Goal: Check status: Check status

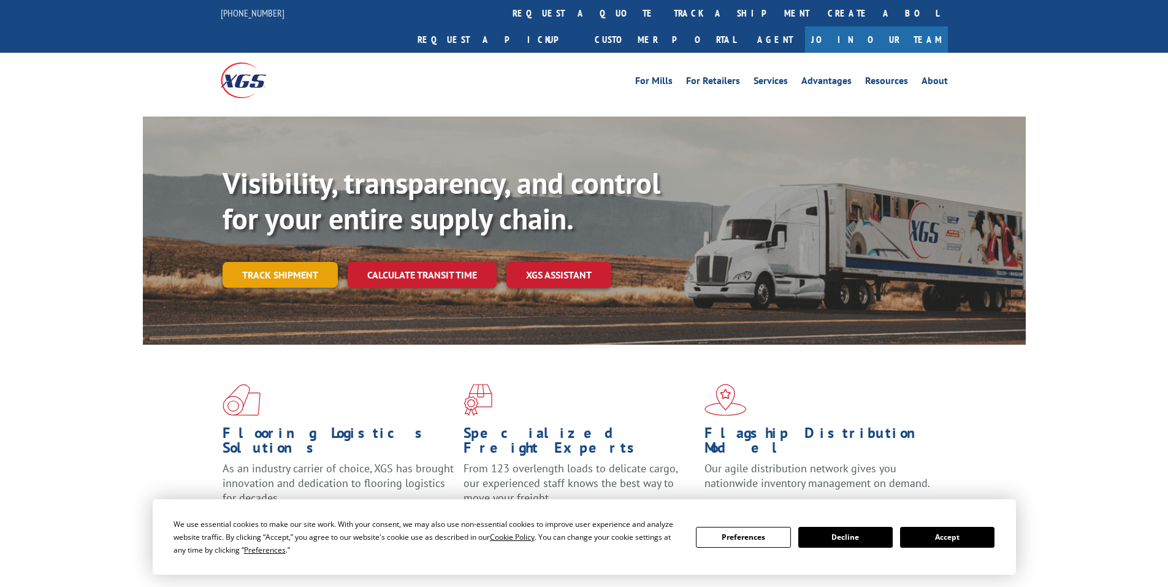
click at [270, 262] on link "Track shipment" at bounding box center [280, 275] width 115 height 26
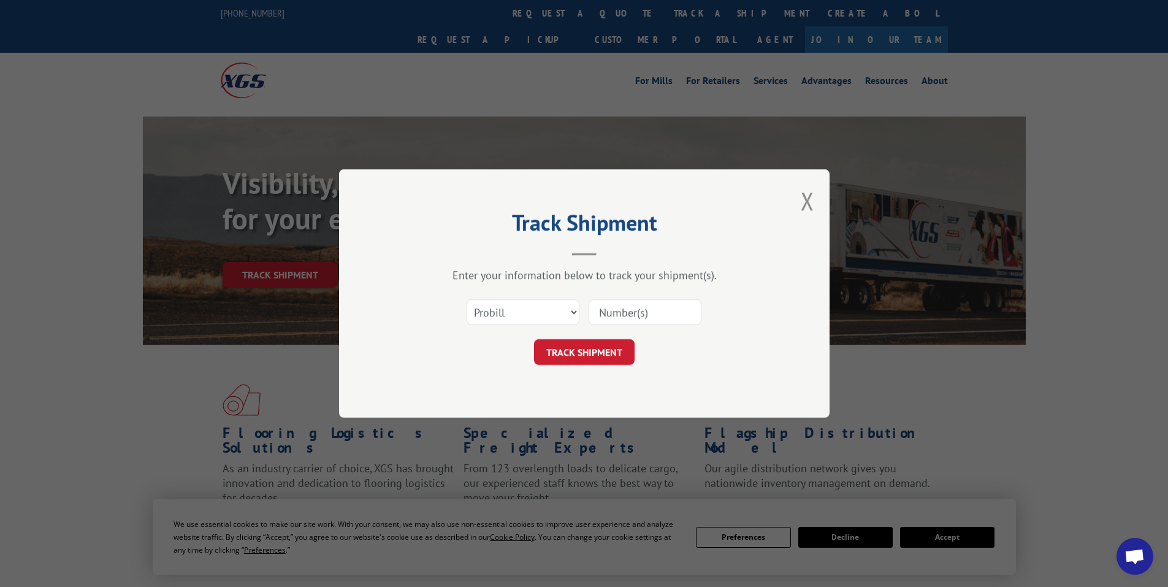
click at [634, 317] on input at bounding box center [644, 312] width 113 height 26
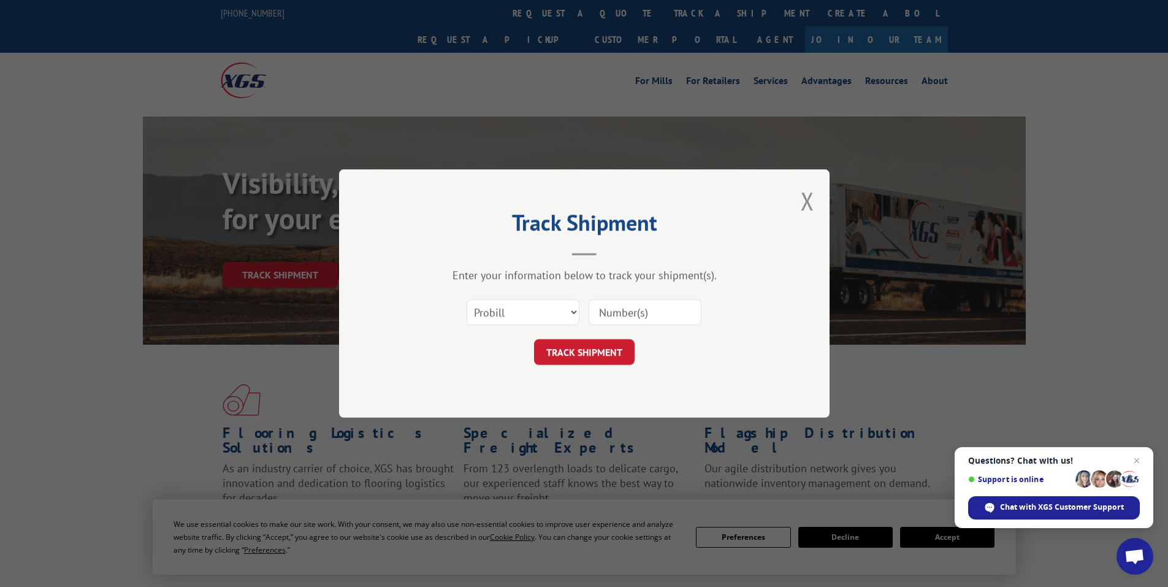
paste input "17521542"
type input "17521542"
click at [582, 354] on button "TRACK SHIPMENT" at bounding box center [584, 352] width 101 height 26
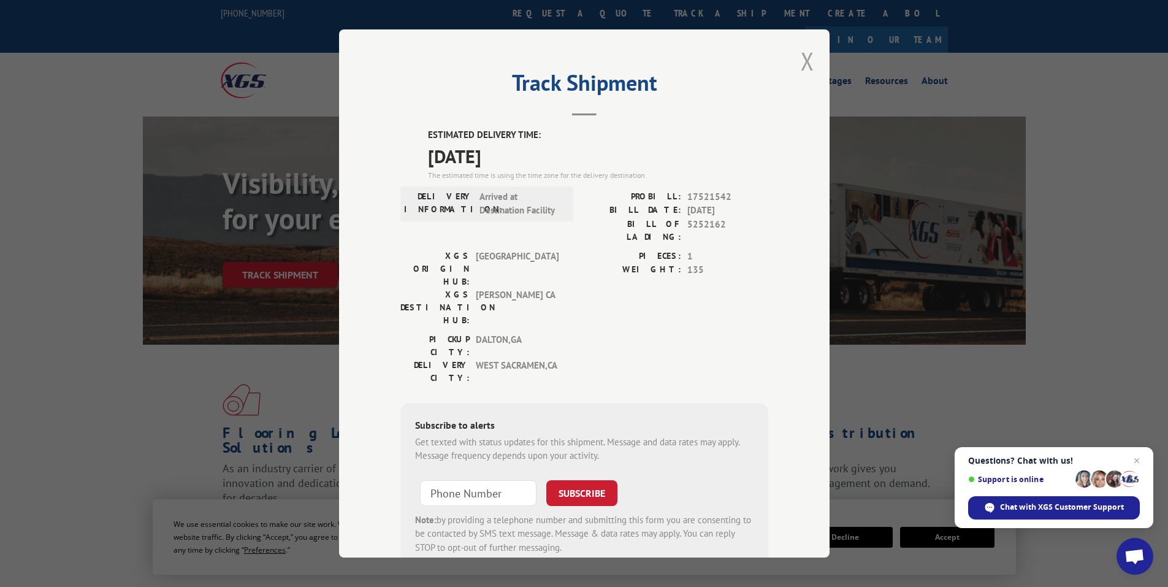
click at [801, 61] on button "Close modal" at bounding box center [807, 61] width 13 height 32
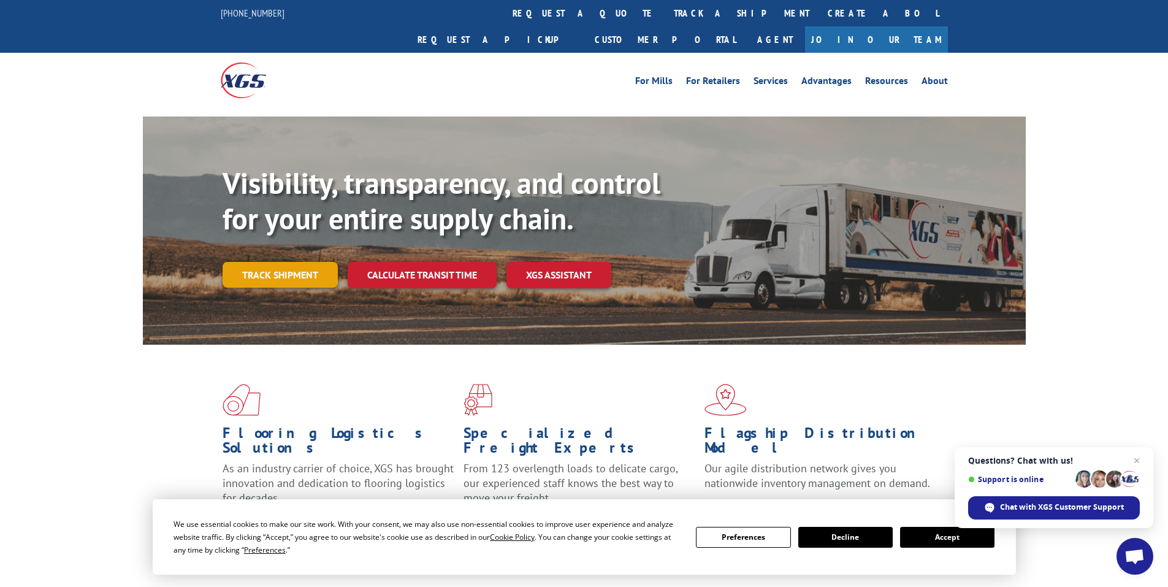
click at [262, 262] on link "Track shipment" at bounding box center [280, 275] width 115 height 26
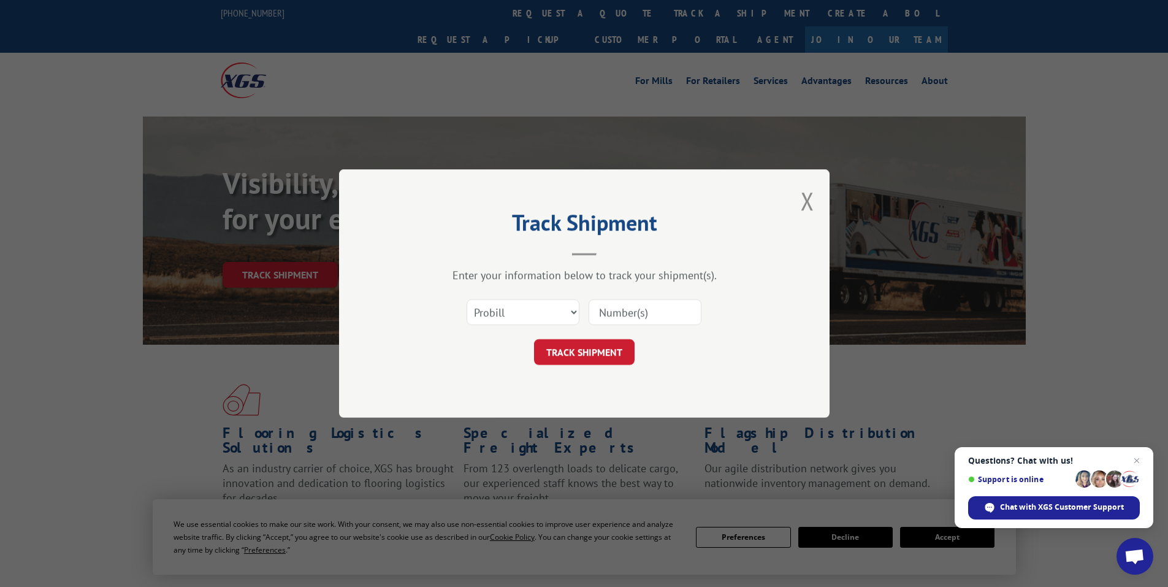
click at [606, 313] on input at bounding box center [644, 312] width 113 height 26
paste input "17472743"
type input "17472743"
click at [577, 349] on button "TRACK SHIPMENT" at bounding box center [584, 352] width 101 height 26
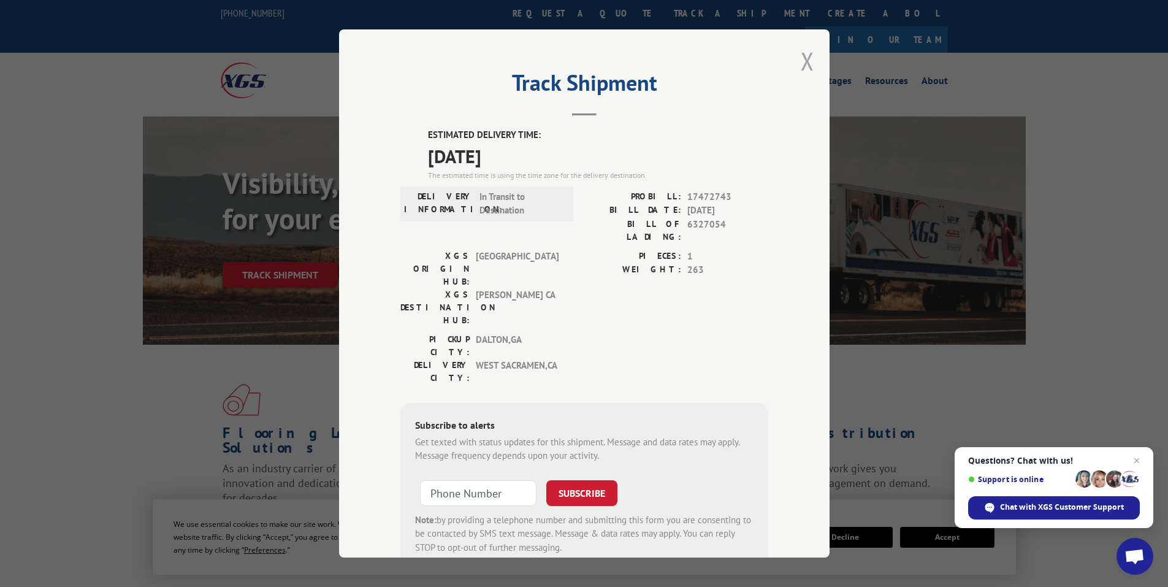
click at [801, 55] on button "Close modal" at bounding box center [807, 61] width 13 height 32
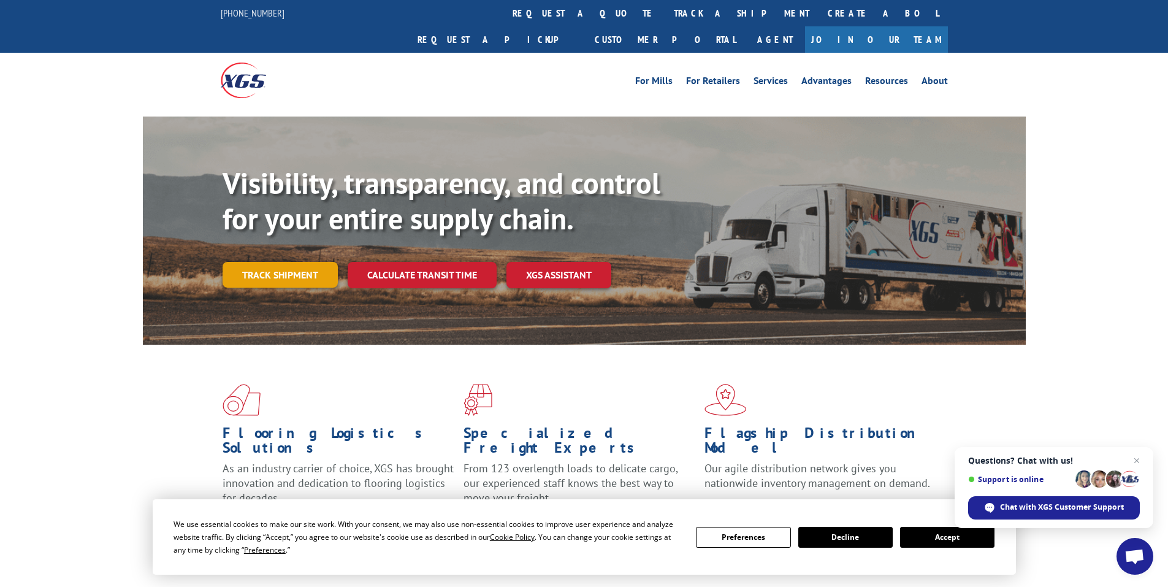
click at [269, 262] on link "Track shipment" at bounding box center [280, 275] width 115 height 26
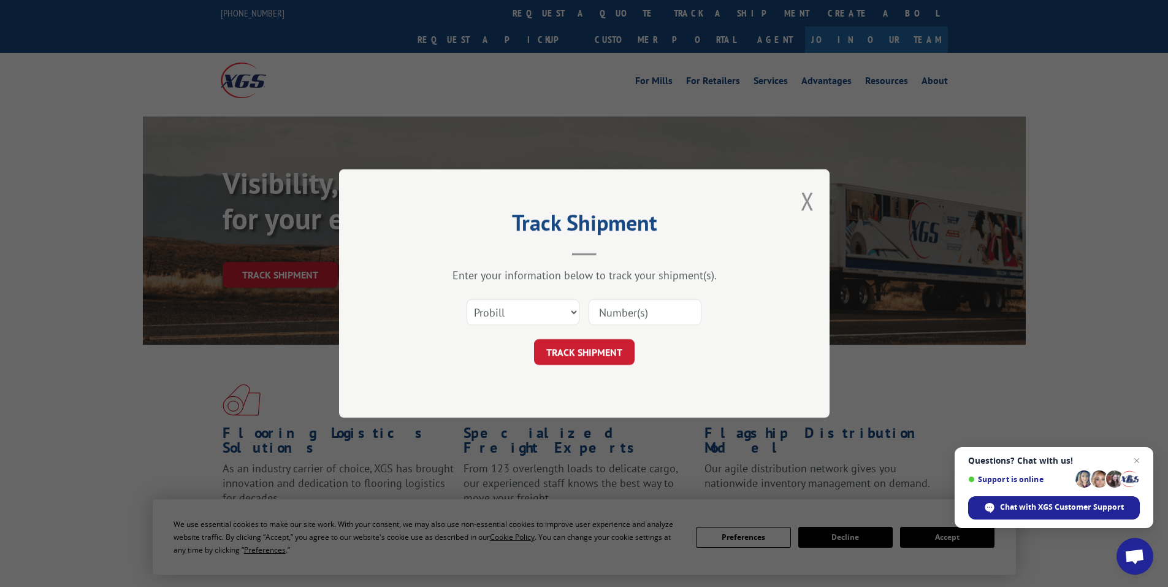
click at [608, 311] on input at bounding box center [644, 312] width 113 height 26
paste input "17260147"
type input "17260147"
click at [571, 350] on button "TRACK SHIPMENT" at bounding box center [584, 352] width 101 height 26
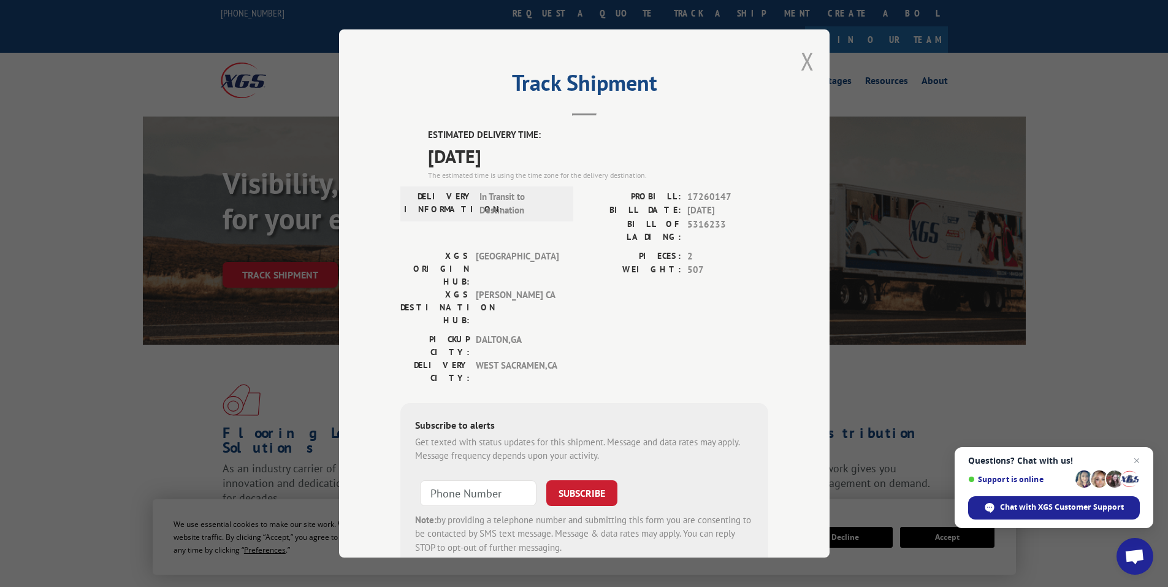
click at [801, 57] on button "Close modal" at bounding box center [807, 61] width 13 height 32
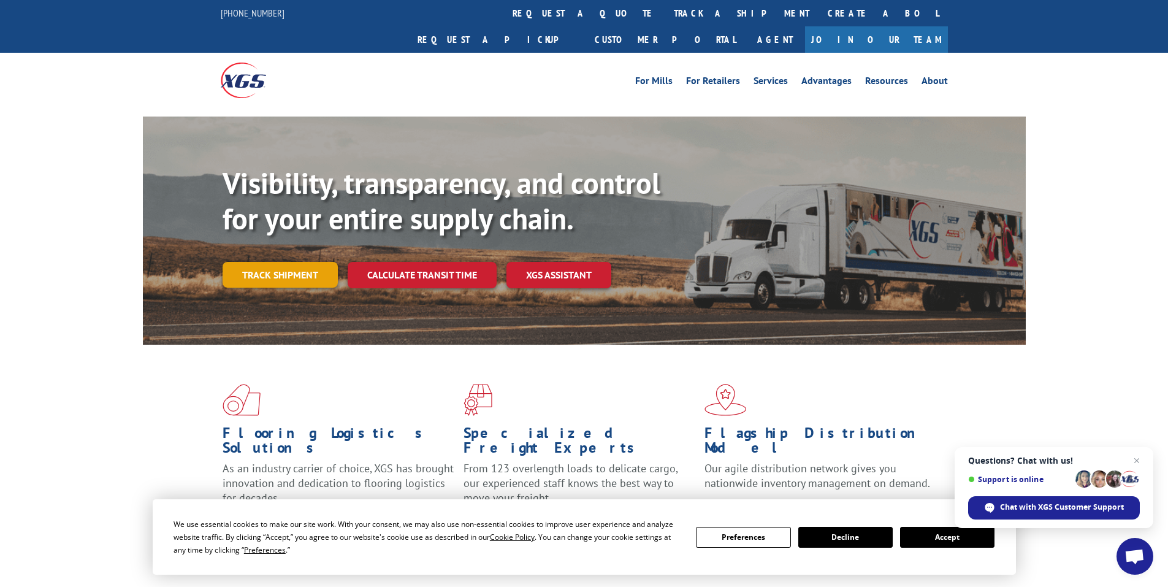
click at [263, 262] on link "Track shipment" at bounding box center [280, 275] width 115 height 26
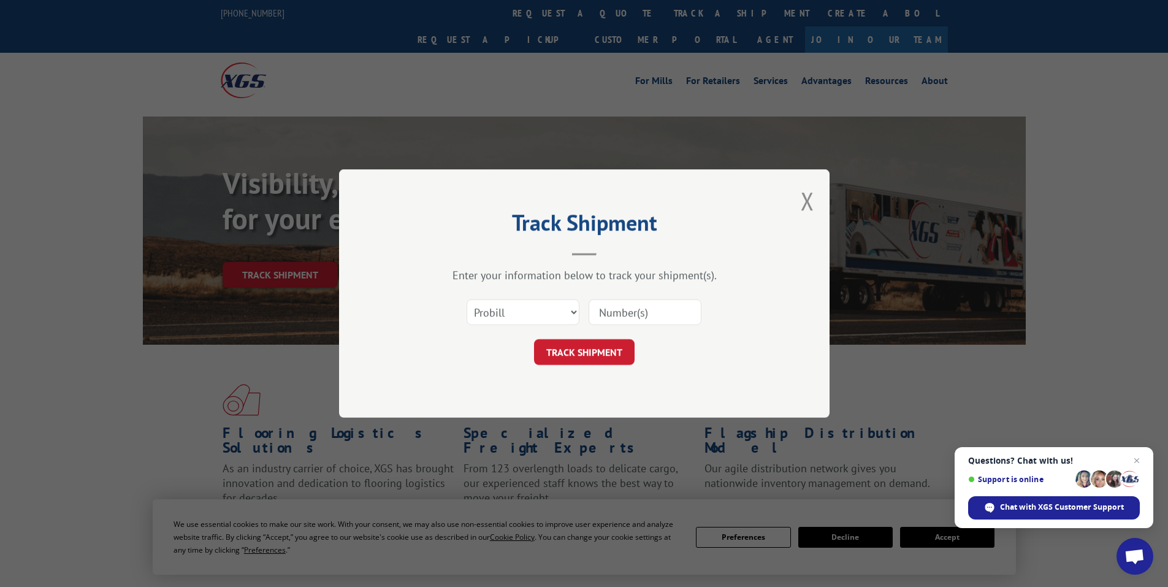
click at [638, 314] on input at bounding box center [644, 312] width 113 height 26
paste input "16755277"
type input "16755277"
click at [572, 348] on button "TRACK SHIPMENT" at bounding box center [584, 352] width 101 height 26
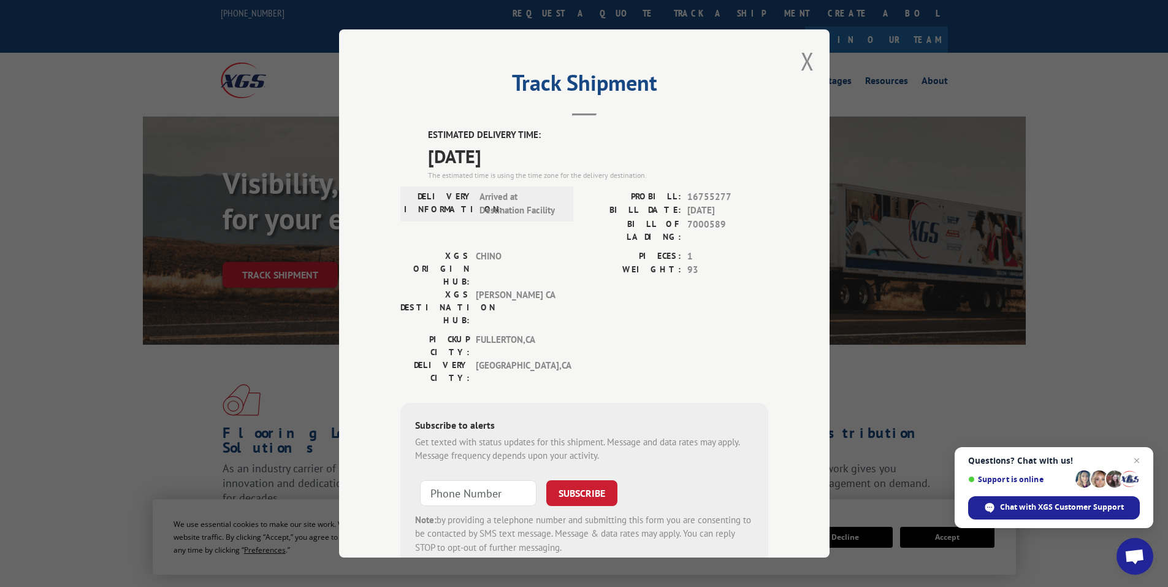
drag, startPoint x: 422, startPoint y: 129, endPoint x: 512, endPoint y: 158, distance: 94.6
click at [530, 161] on div "ESTIMATED DELIVERY TIME: [DATE] The estimated time is using the time zone for t…" at bounding box center [584, 348] width 368 height 441
copy div "ESTIMATED DELIVERY TIME: [DATE]"
click at [802, 56] on button "Close modal" at bounding box center [807, 61] width 13 height 32
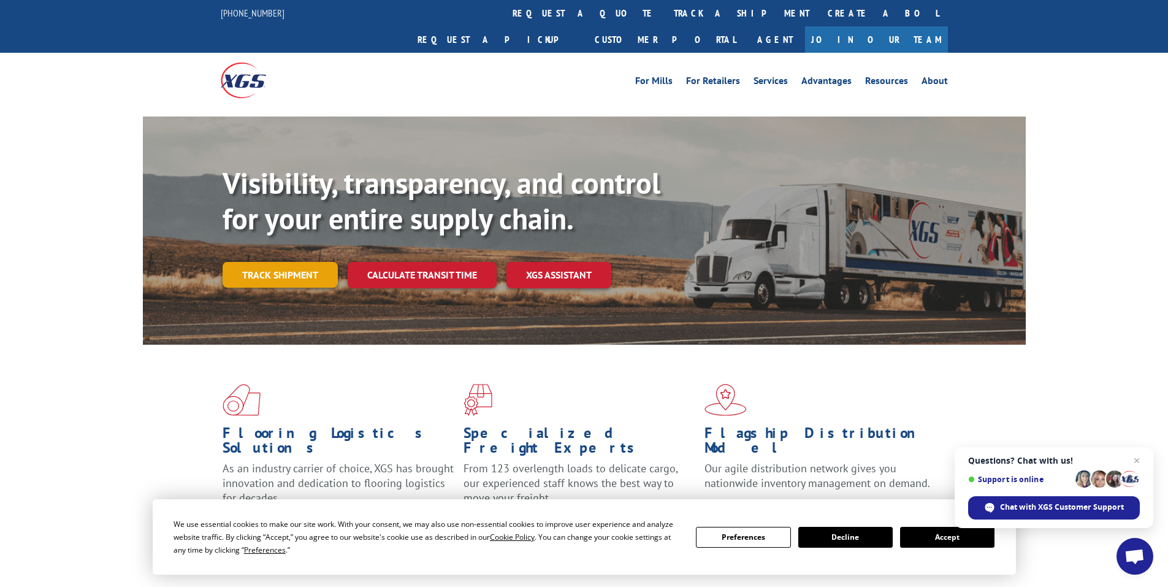
click at [290, 262] on link "Track shipment" at bounding box center [280, 275] width 115 height 26
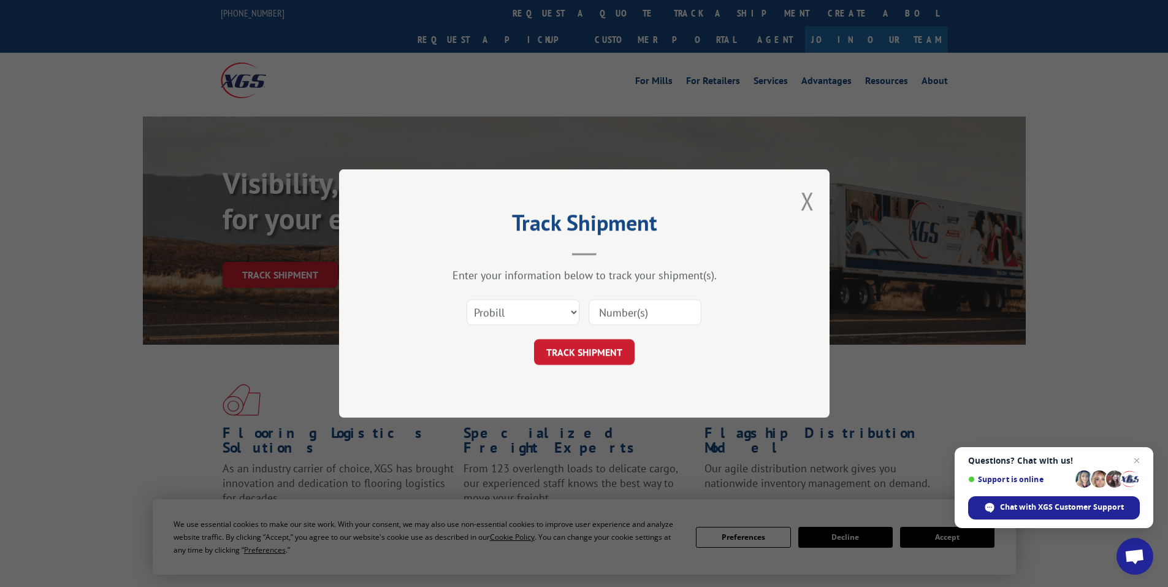
click at [622, 316] on input at bounding box center [644, 312] width 113 height 26
paste input "17521612"
type input "17521612"
click at [584, 346] on button "TRACK SHIPMENT" at bounding box center [584, 352] width 101 height 26
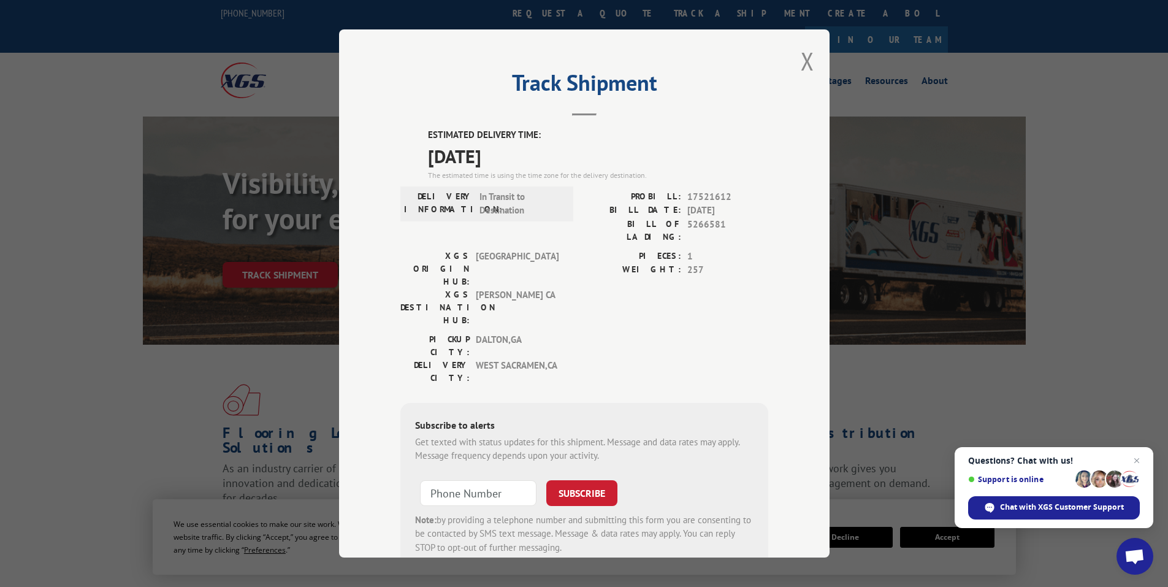
click at [801, 61] on button "Close modal" at bounding box center [807, 61] width 13 height 32
